Goal: Task Accomplishment & Management: Manage account settings

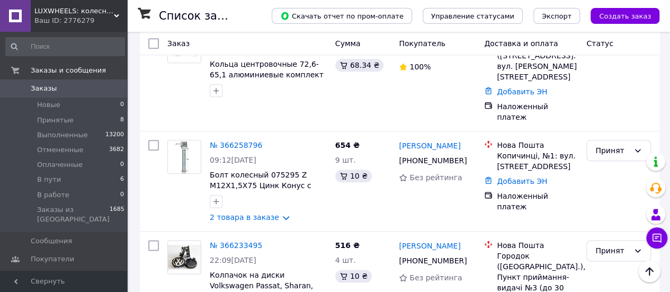
scroll to position [582, 0]
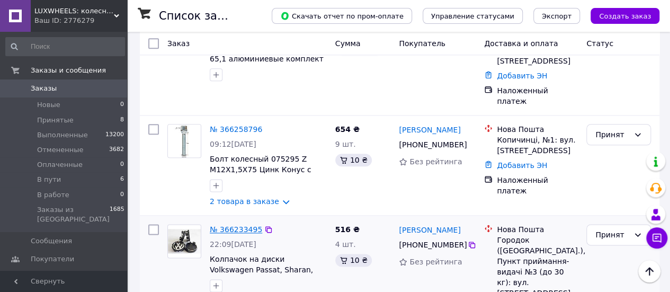
click at [236, 225] on link "№ 366233495" at bounding box center [236, 229] width 52 height 8
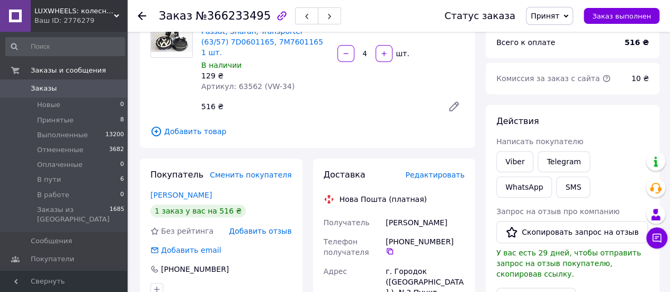
scroll to position [159, 0]
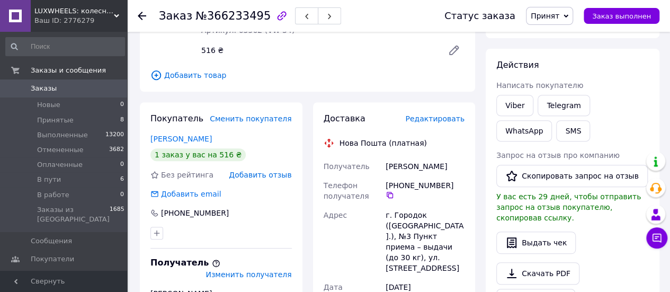
drag, startPoint x: 398, startPoint y: 176, endPoint x: 445, endPoint y: 176, distance: 47.1
click at [445, 180] on div "[PHONE_NUMBER]" at bounding box center [424, 189] width 79 height 19
copy div "0 66 669 19 20"
click at [568, 16] on icon at bounding box center [565, 16] width 5 height 5
click at [567, 97] on li "В работе" at bounding box center [554, 101] width 56 height 16
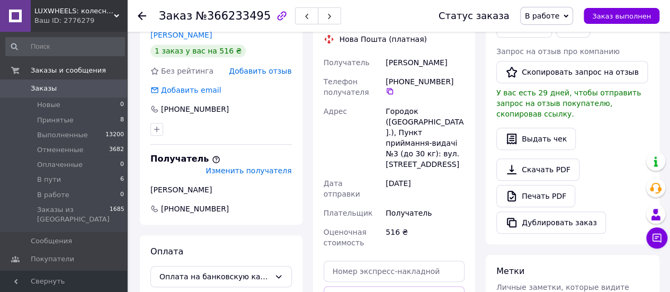
scroll to position [265, 0]
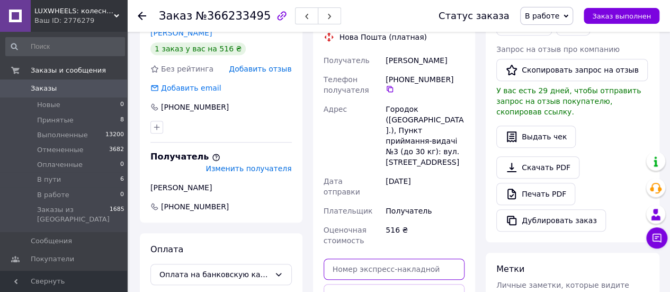
click at [367, 258] on input "text" at bounding box center [393, 268] width 141 height 21
paste input "20451269172560"
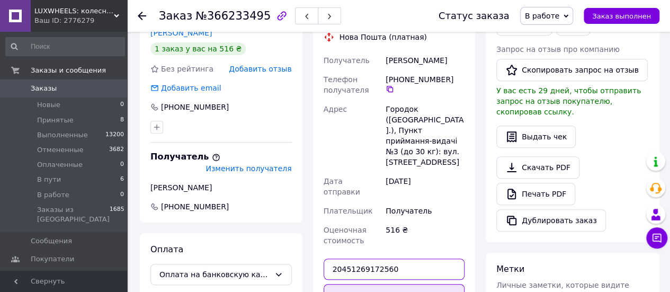
type input "20451269172560"
click at [386, 284] on button "Передать номер" at bounding box center [393, 294] width 141 height 21
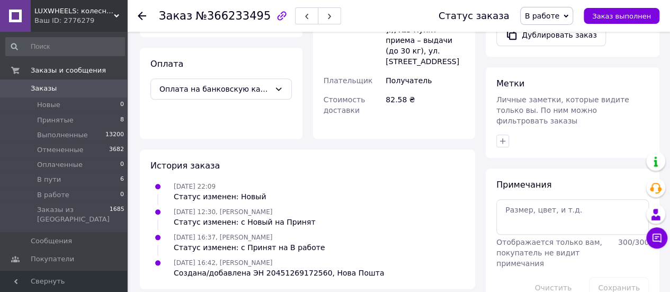
scroll to position [453, 0]
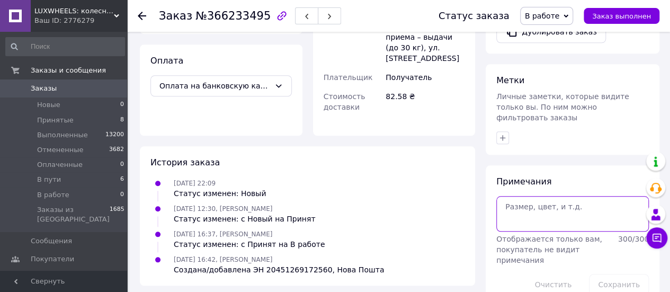
click at [528, 196] on textarea at bounding box center [572, 213] width 152 height 35
type textarea "Ожид. отправку"
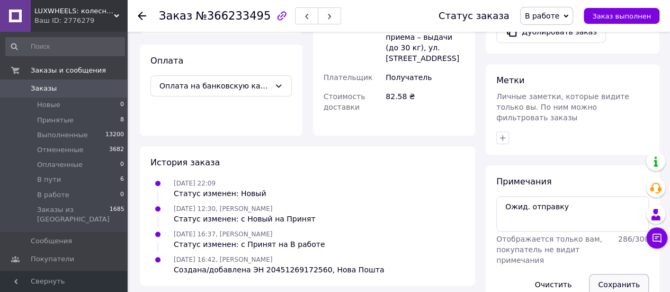
click at [613, 274] on button "Сохранить" at bounding box center [619, 284] width 60 height 21
click at [143, 16] on use at bounding box center [142, 16] width 8 height 8
